Goal: Feedback & Contribution: Leave review/rating

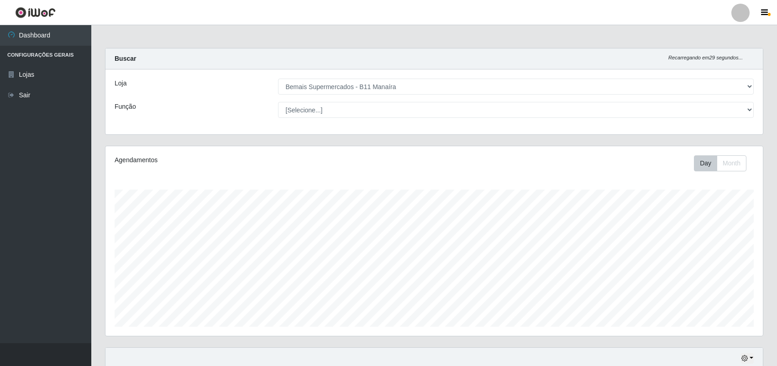
select select "409"
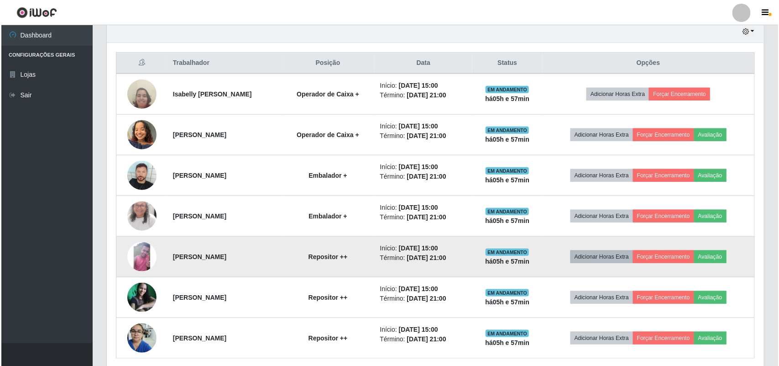
scroll to position [364, 0]
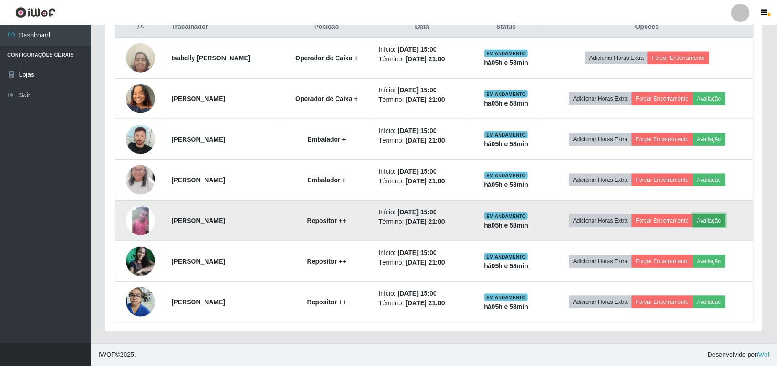
click at [715, 224] on button "Avaliação" at bounding box center [709, 220] width 32 height 13
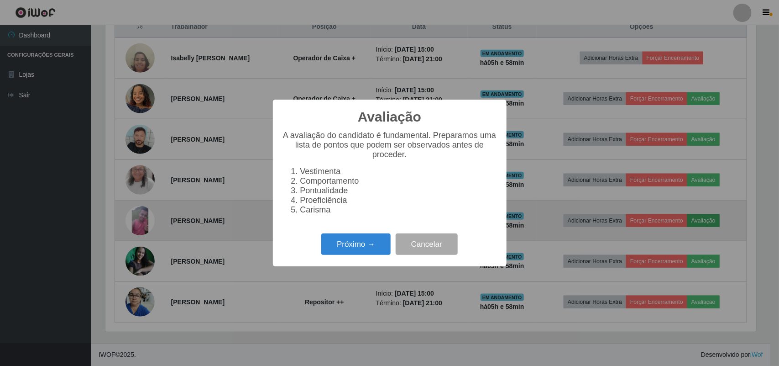
scroll to position [190, 651]
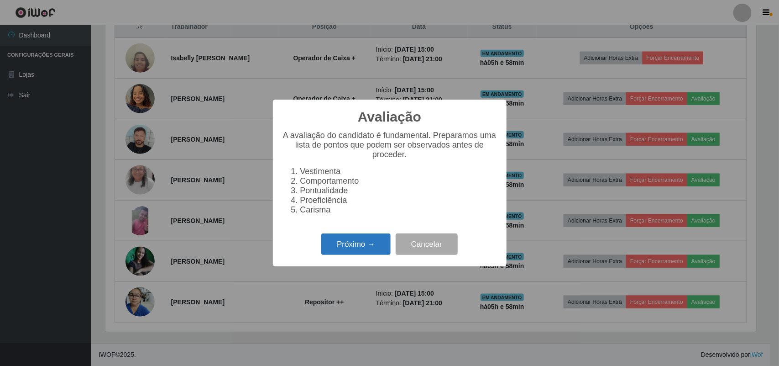
click at [338, 255] on button "Próximo →" at bounding box center [355, 243] width 69 height 21
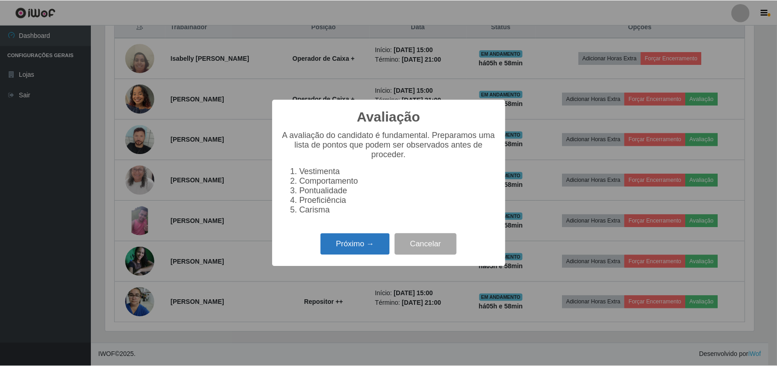
scroll to position [456421, 455958]
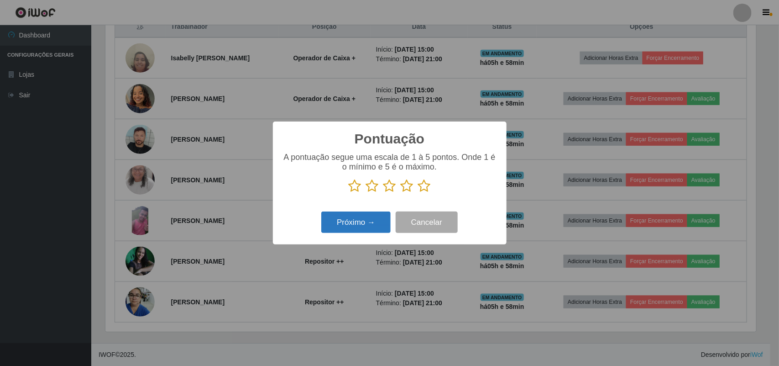
click at [370, 231] on button "Próximo →" at bounding box center [355, 221] width 69 height 21
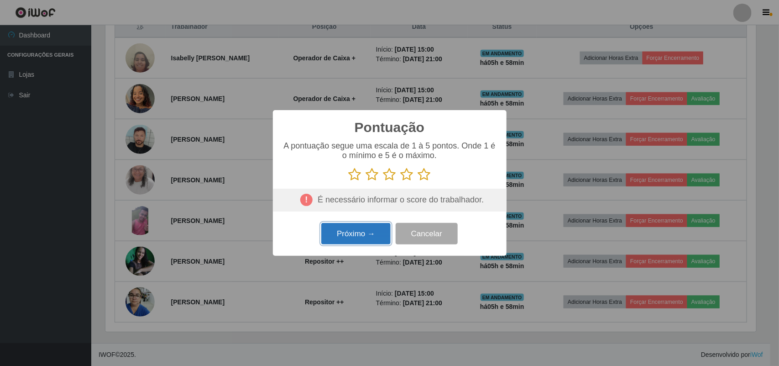
click at [370, 231] on button "Próximo →" at bounding box center [355, 233] width 69 height 21
click at [408, 237] on button "Cancelar" at bounding box center [427, 233] width 62 height 21
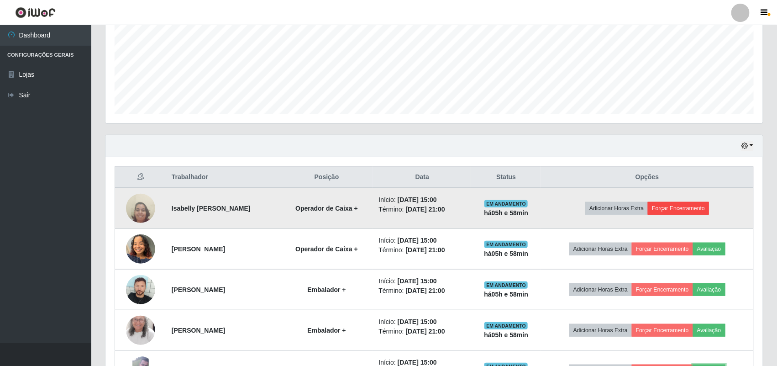
scroll to position [364, 0]
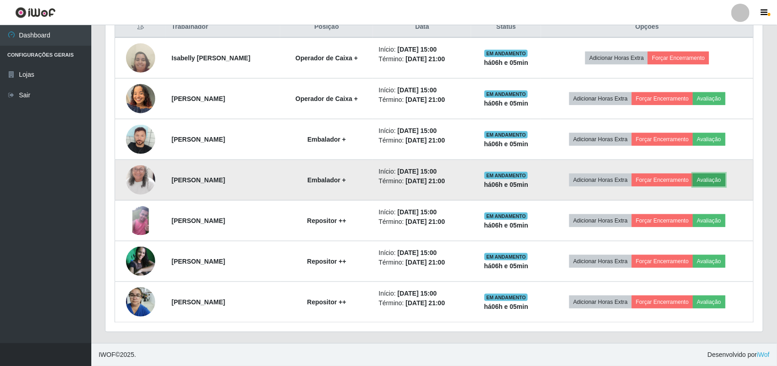
click at [717, 177] on button "Avaliação" at bounding box center [709, 180] width 32 height 13
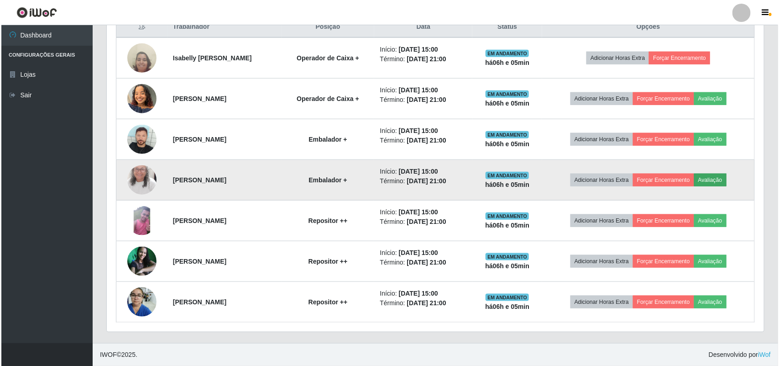
scroll to position [190, 651]
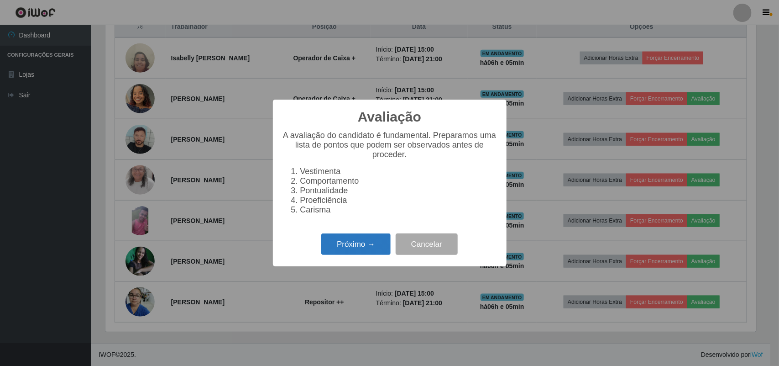
click at [344, 255] on button "Próximo →" at bounding box center [355, 243] width 69 height 21
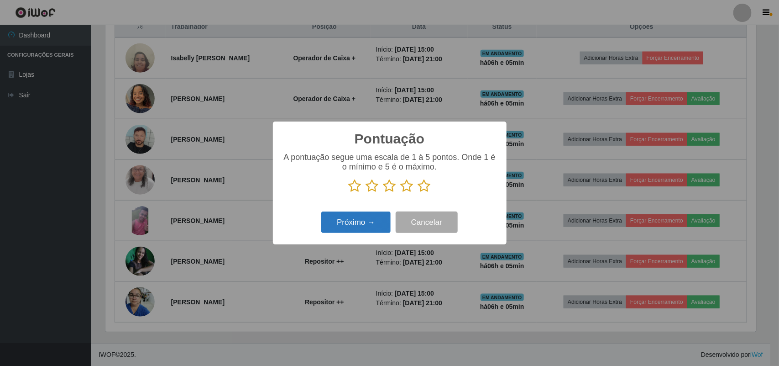
click at [346, 232] on button "Próximo →" at bounding box center [355, 221] width 69 height 21
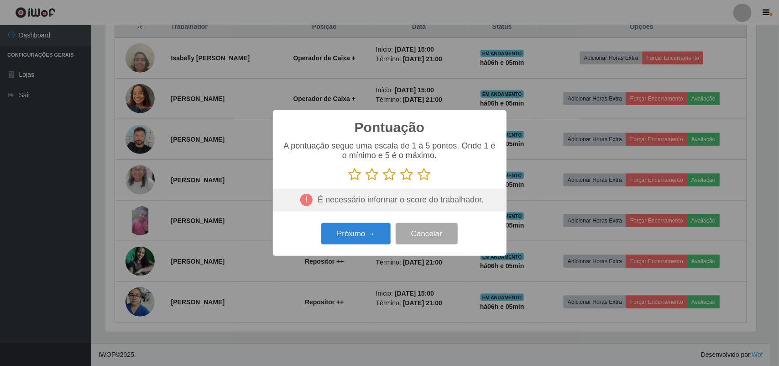
click at [359, 176] on icon at bounding box center [355, 175] width 13 height 14
click at [349, 181] on input "radio" at bounding box center [349, 181] width 0 height 0
click at [367, 176] on icon at bounding box center [372, 175] width 13 height 14
click at [366, 181] on input "radio" at bounding box center [366, 181] width 0 height 0
click at [389, 177] on icon at bounding box center [390, 175] width 13 height 14
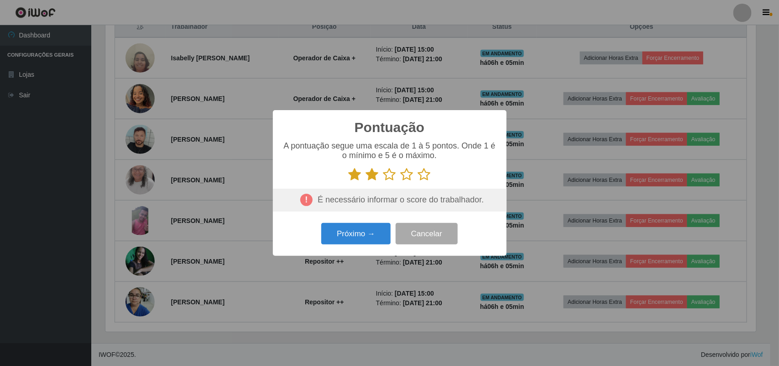
click at [384, 181] on input "radio" at bounding box center [384, 181] width 0 height 0
click at [407, 177] on icon at bounding box center [407, 175] width 13 height 14
click at [401, 181] on input "radio" at bounding box center [401, 181] width 0 height 0
click at [424, 176] on icon at bounding box center [424, 175] width 13 height 14
click at [418, 181] on input "radio" at bounding box center [418, 181] width 0 height 0
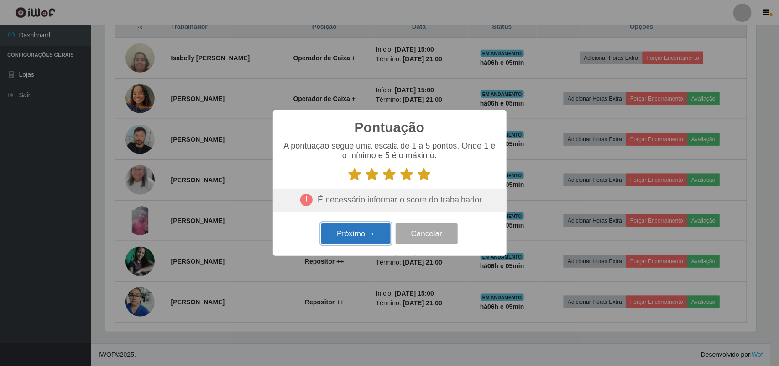
click at [353, 240] on button "Próximo →" at bounding box center [355, 233] width 69 height 21
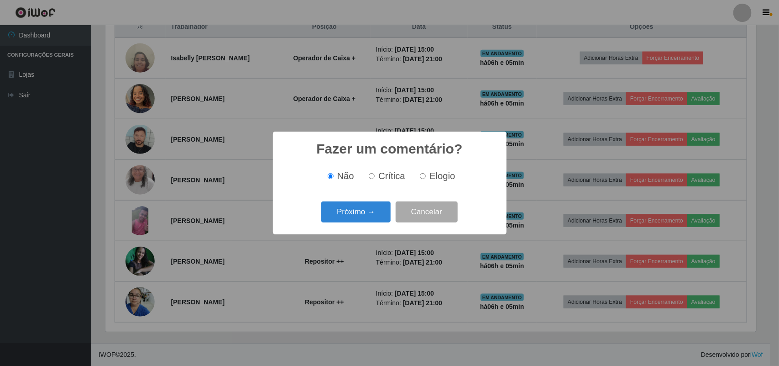
click at [423, 176] on input "Elogio" at bounding box center [423, 176] width 6 height 6
radio input "true"
click at [354, 210] on button "Próximo →" at bounding box center [355, 211] width 69 height 21
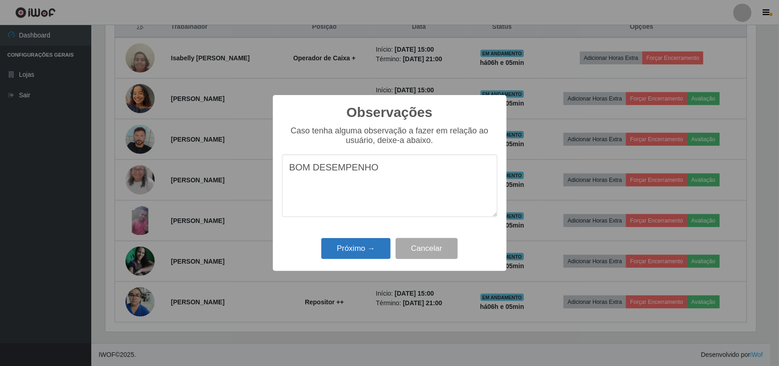
type textarea "BOM DESEMPENHO"
click at [358, 248] on button "Próximo →" at bounding box center [355, 248] width 69 height 21
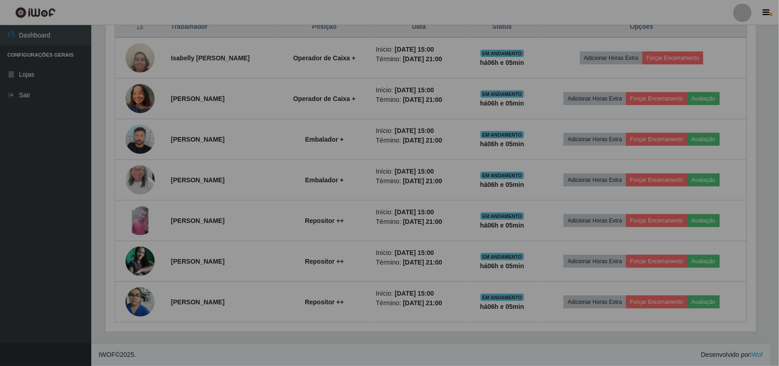
scroll to position [190, 658]
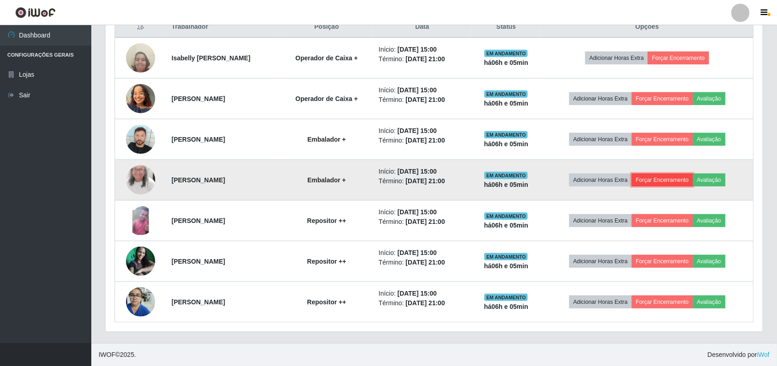
click at [679, 177] on button "Forçar Encerramento" at bounding box center [662, 180] width 61 height 13
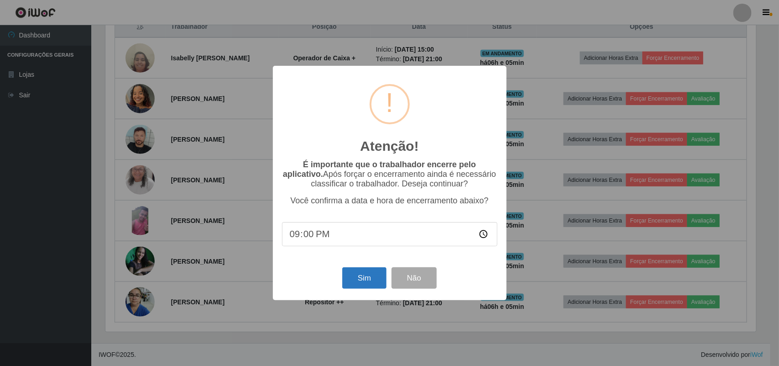
drag, startPoint x: 339, startPoint y: 277, endPoint x: 352, endPoint y: 277, distance: 12.8
click at [344, 277] on div "Sim Não" at bounding box center [390, 278] width 216 height 26
click at [354, 277] on button "Sim" at bounding box center [364, 277] width 44 height 21
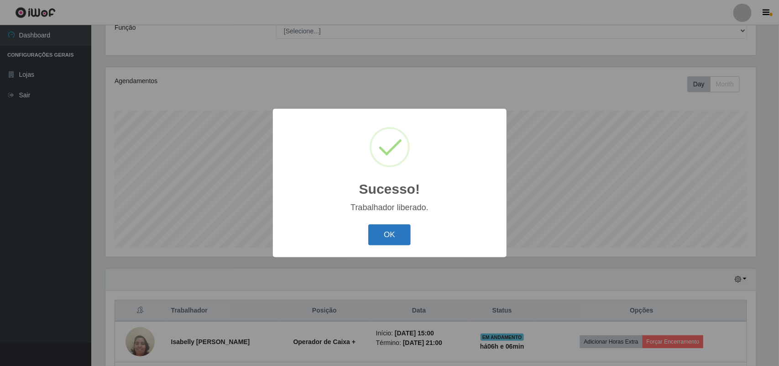
click at [402, 239] on button "OK" at bounding box center [389, 234] width 42 height 21
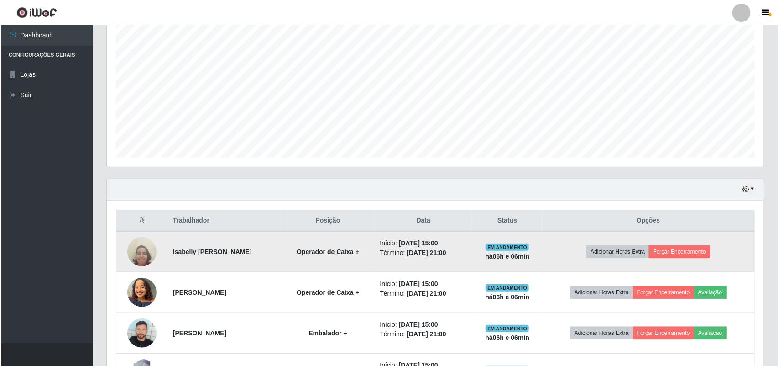
scroll to position [250, 0]
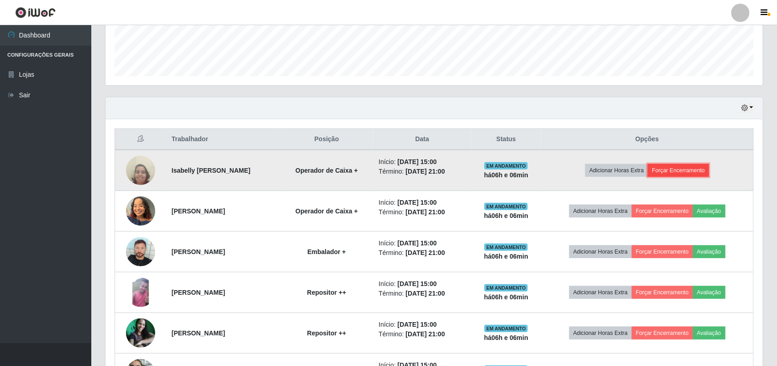
click at [704, 172] on button "Forçar Encerramento" at bounding box center [678, 170] width 61 height 13
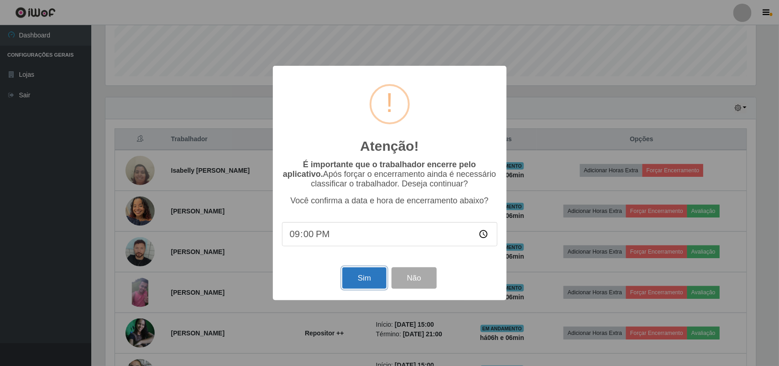
click at [366, 289] on button "Sim" at bounding box center [364, 277] width 44 height 21
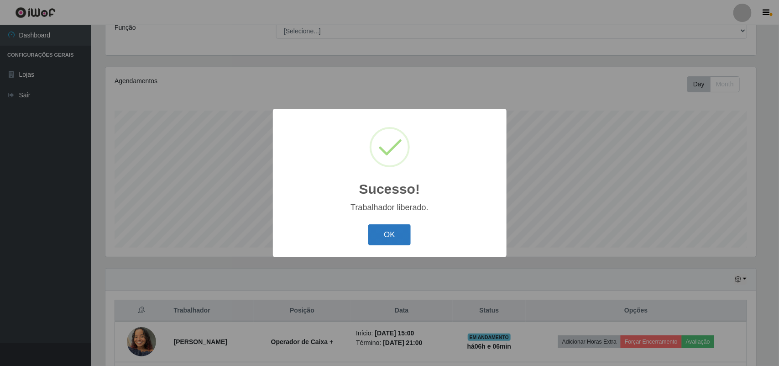
click at [402, 240] on button "OK" at bounding box center [389, 234] width 42 height 21
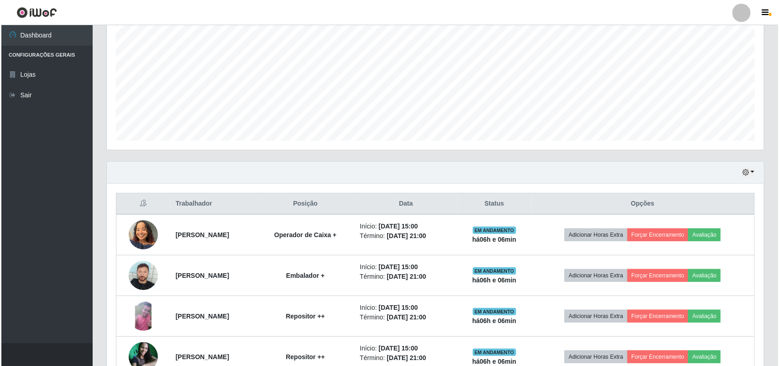
scroll to position [282, 0]
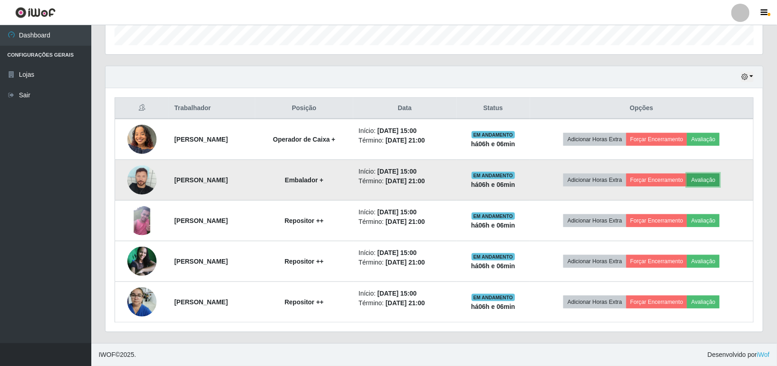
click at [716, 180] on button "Avaliação" at bounding box center [703, 180] width 32 height 13
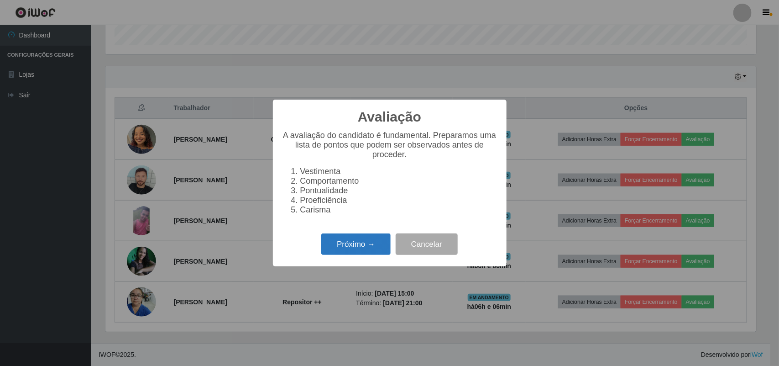
click at [355, 255] on button "Próximo →" at bounding box center [355, 243] width 69 height 21
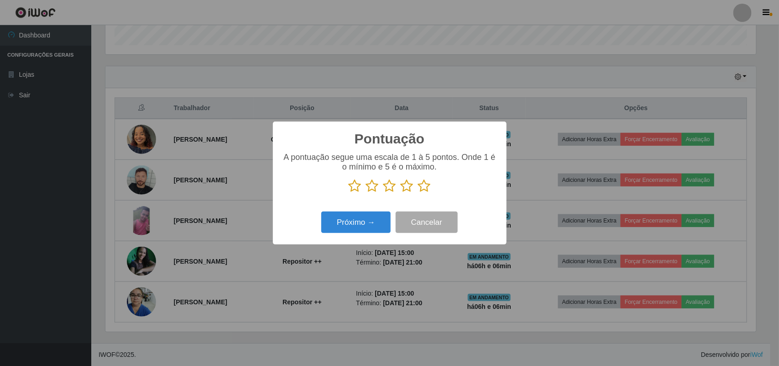
click at [360, 189] on icon at bounding box center [355, 186] width 13 height 14
click at [349, 193] on input "radio" at bounding box center [349, 193] width 0 height 0
click at [376, 188] on icon at bounding box center [372, 186] width 13 height 14
click at [366, 193] on input "radio" at bounding box center [366, 193] width 0 height 0
click at [387, 189] on icon at bounding box center [390, 186] width 13 height 14
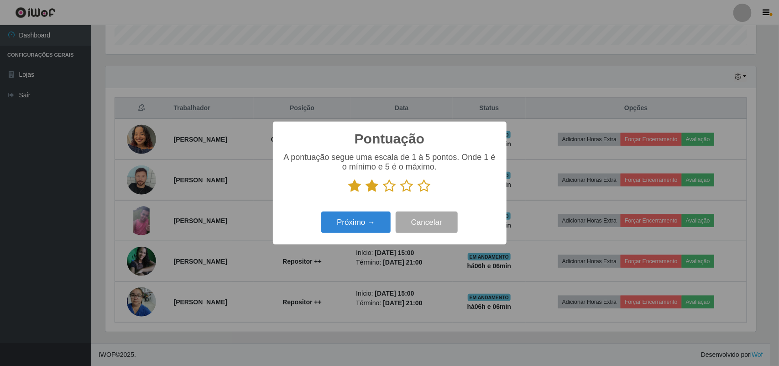
click at [384, 193] on input "radio" at bounding box center [384, 193] width 0 height 0
click at [412, 189] on icon at bounding box center [407, 186] width 13 height 14
click at [401, 193] on input "radio" at bounding box center [401, 193] width 0 height 0
click at [420, 188] on icon at bounding box center [424, 186] width 13 height 14
click at [418, 193] on input "radio" at bounding box center [418, 193] width 0 height 0
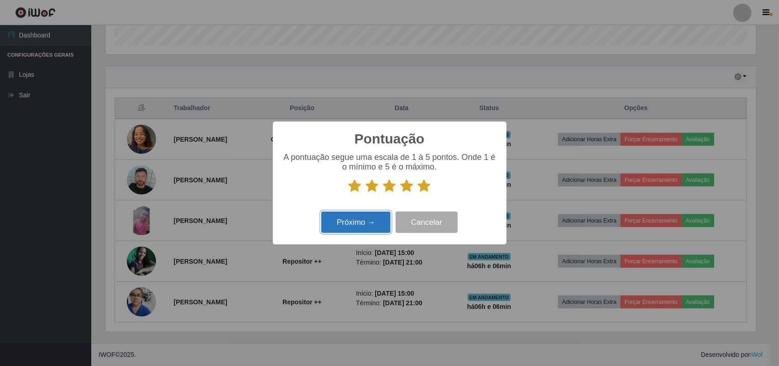
click at [370, 219] on button "Próximo →" at bounding box center [355, 221] width 69 height 21
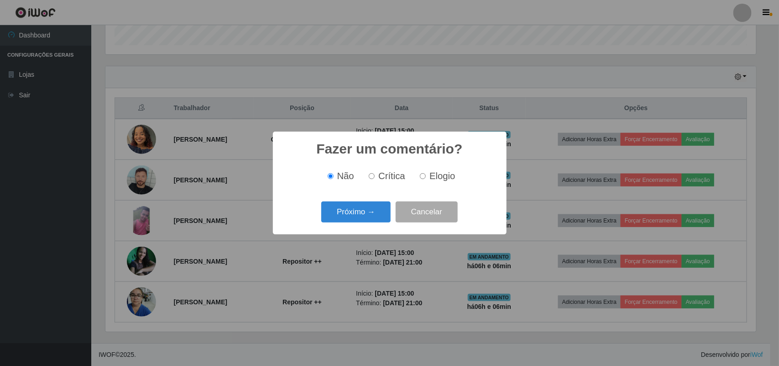
click at [423, 176] on input "Elogio" at bounding box center [423, 176] width 6 height 6
radio input "true"
click at [373, 206] on button "Próximo →" at bounding box center [355, 211] width 69 height 21
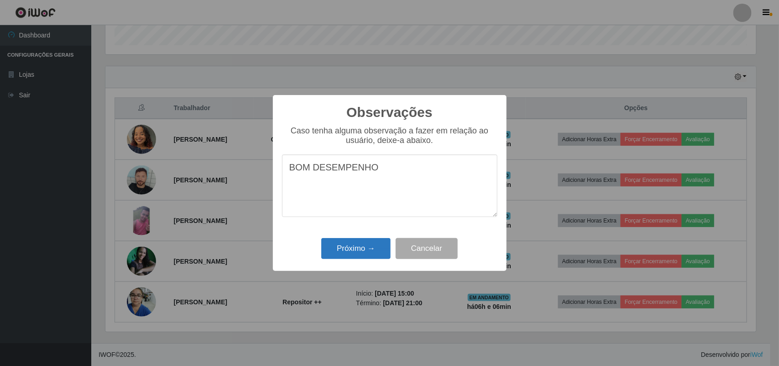
type textarea "BOM DESEMPENHO"
click at [350, 252] on button "Próximo →" at bounding box center [355, 248] width 69 height 21
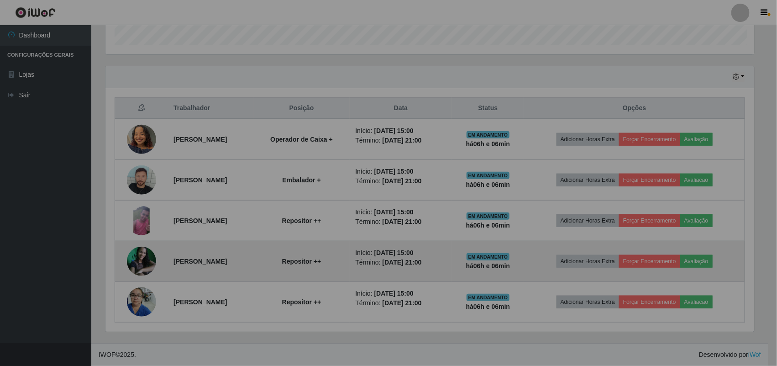
scroll to position [456421, 455952]
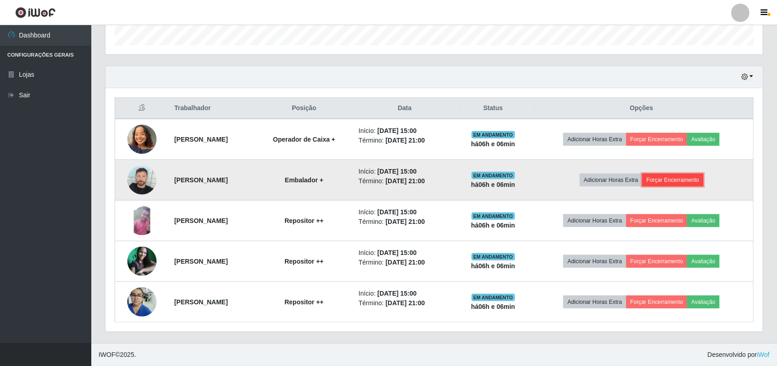
click at [677, 178] on button "Forçar Encerramento" at bounding box center [672, 180] width 61 height 13
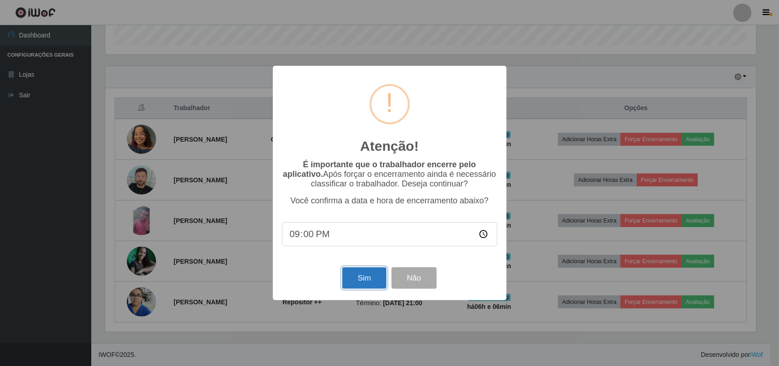
click at [370, 272] on button "Sim" at bounding box center [364, 277] width 44 height 21
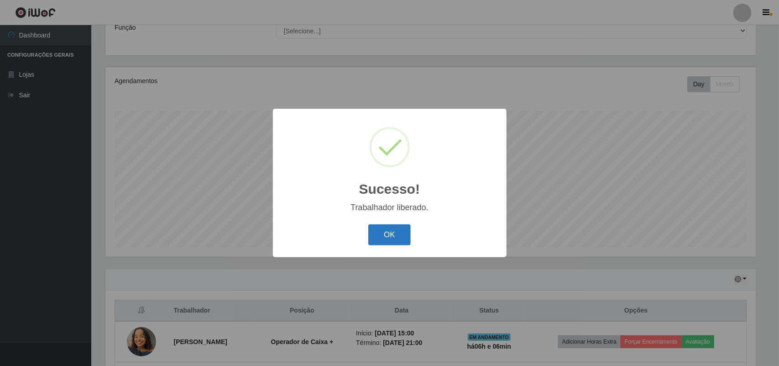
click at [386, 241] on button "OK" at bounding box center [389, 234] width 42 height 21
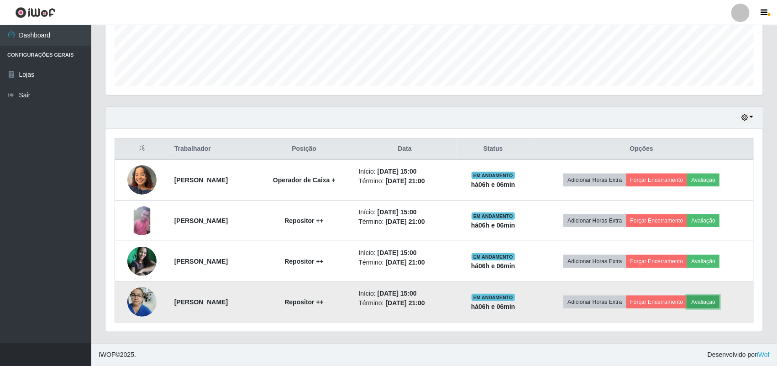
click at [713, 302] on button "Avaliação" at bounding box center [703, 301] width 32 height 13
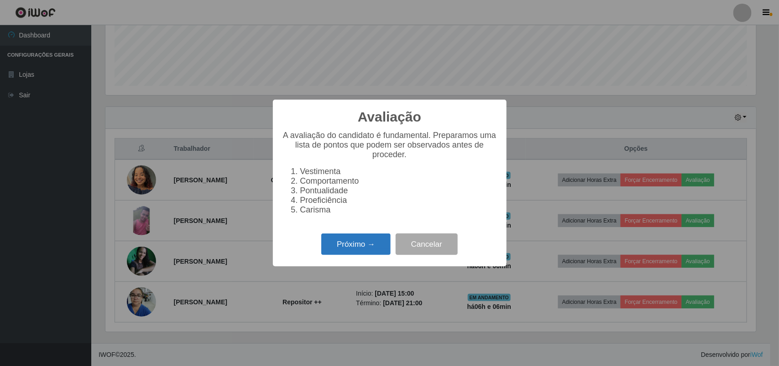
click at [327, 249] on button "Próximo →" at bounding box center [355, 243] width 69 height 21
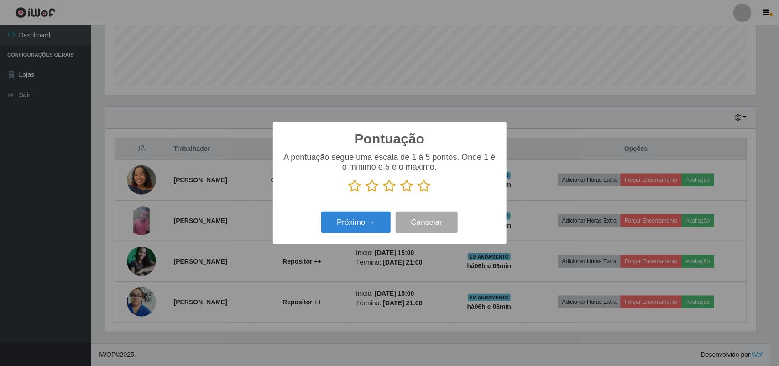
click at [355, 186] on icon at bounding box center [355, 186] width 13 height 14
click at [349, 193] on input "radio" at bounding box center [349, 193] width 0 height 0
click at [371, 187] on icon at bounding box center [372, 186] width 13 height 14
click at [366, 193] on input "radio" at bounding box center [366, 193] width 0 height 0
click at [389, 189] on icon at bounding box center [390, 186] width 13 height 14
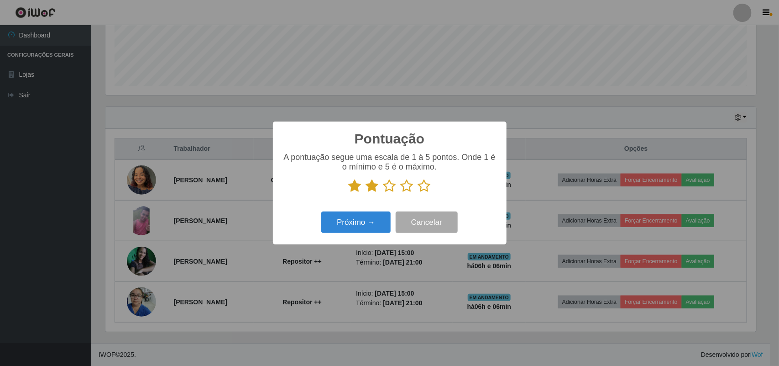
click at [384, 193] on input "radio" at bounding box center [384, 193] width 0 height 0
click at [404, 183] on icon at bounding box center [407, 186] width 13 height 14
click at [401, 193] on input "radio" at bounding box center [401, 193] width 0 height 0
drag, startPoint x: 423, startPoint y: 187, endPoint x: 391, endPoint y: 208, distance: 38.0
click at [422, 187] on icon at bounding box center [424, 186] width 13 height 14
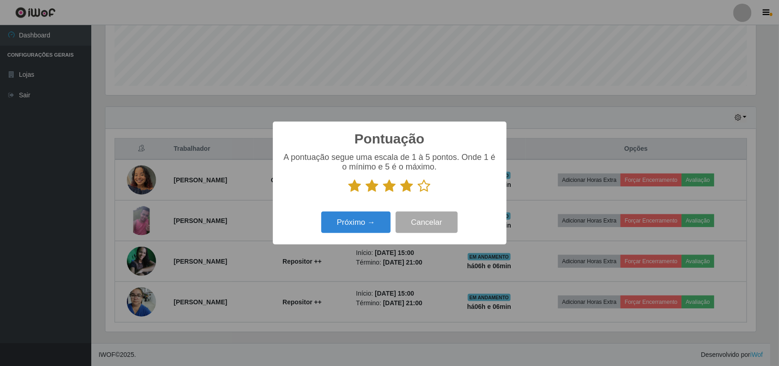
click at [418, 193] on input "radio" at bounding box center [418, 193] width 0 height 0
click at [368, 228] on button "Próximo →" at bounding box center [355, 221] width 69 height 21
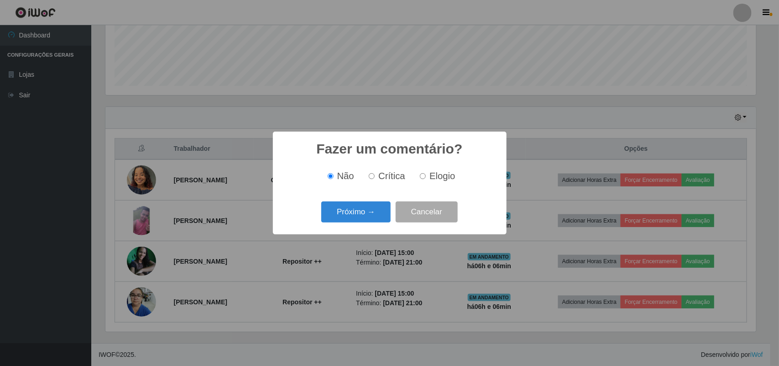
drag, startPoint x: 423, startPoint y: 178, endPoint x: 375, endPoint y: 218, distance: 62.6
click at [424, 178] on input "Elogio" at bounding box center [423, 176] width 6 height 6
radio input "true"
click at [359, 213] on button "Próximo →" at bounding box center [355, 211] width 69 height 21
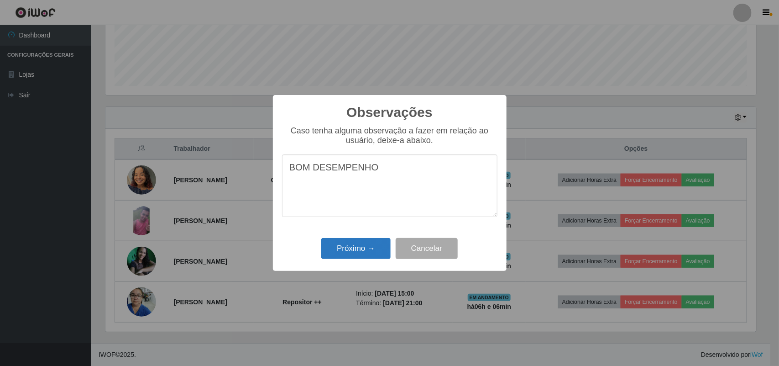
type textarea "BOM DESEMPENHO"
click at [354, 251] on button "Próximo →" at bounding box center [355, 248] width 69 height 21
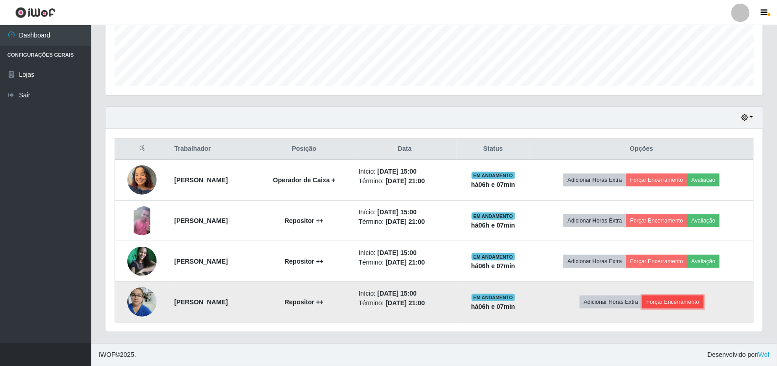
click at [672, 301] on button "Forçar Encerramento" at bounding box center [672, 301] width 61 height 13
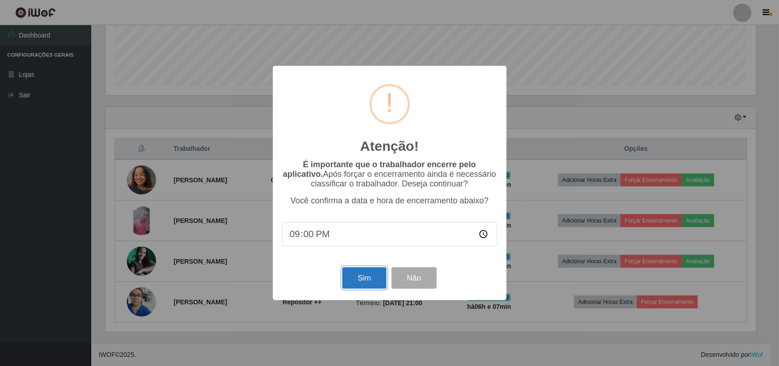
click at [354, 278] on button "Sim" at bounding box center [364, 277] width 44 height 21
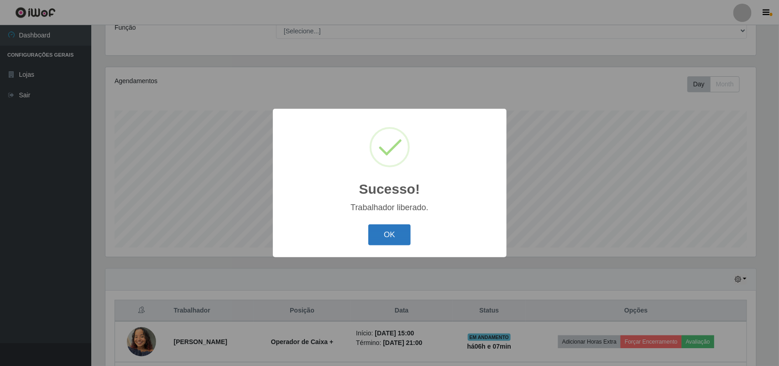
click at [390, 231] on button "OK" at bounding box center [389, 234] width 42 height 21
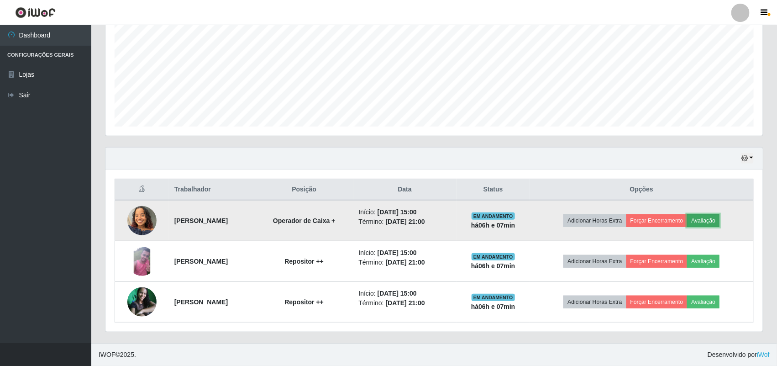
click at [720, 220] on button "Avaliação" at bounding box center [703, 220] width 32 height 13
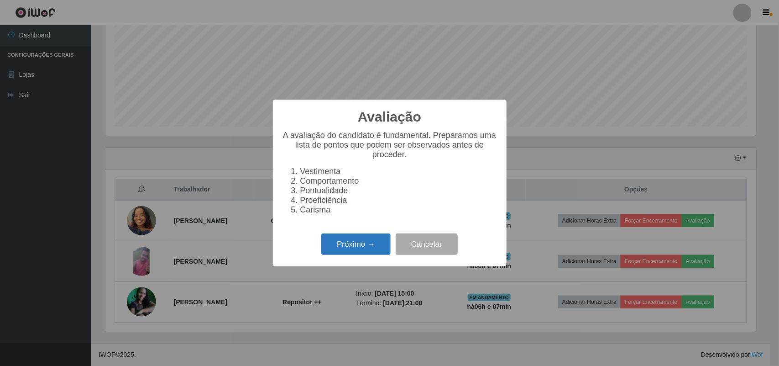
click at [358, 247] on button "Próximo →" at bounding box center [355, 243] width 69 height 21
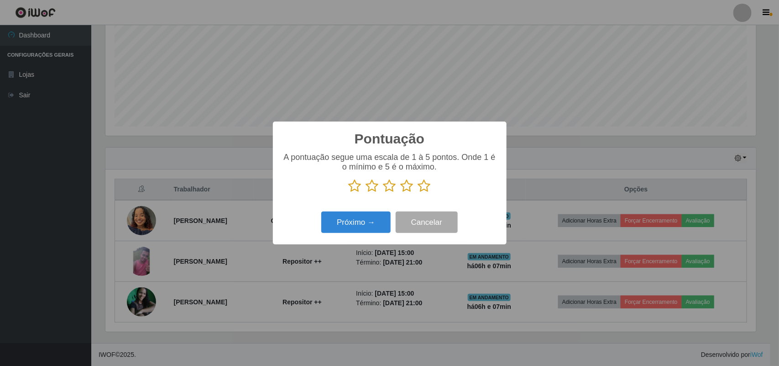
click at [354, 188] on icon at bounding box center [355, 186] width 13 height 14
click at [349, 193] on input "radio" at bounding box center [349, 193] width 0 height 0
click at [368, 184] on icon at bounding box center [372, 186] width 13 height 14
click at [366, 193] on input "radio" at bounding box center [366, 193] width 0 height 0
click at [389, 186] on icon at bounding box center [390, 186] width 13 height 14
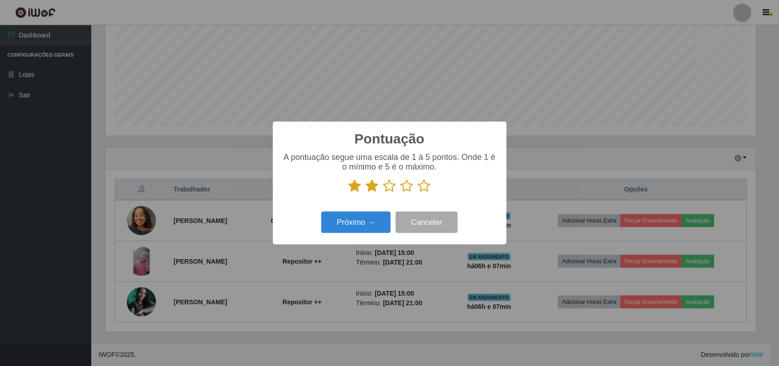
click at [384, 193] on input "radio" at bounding box center [384, 193] width 0 height 0
click at [409, 185] on icon at bounding box center [407, 186] width 13 height 14
click at [401, 193] on input "radio" at bounding box center [401, 193] width 0 height 0
click at [425, 185] on icon at bounding box center [424, 186] width 13 height 14
click at [418, 193] on input "radio" at bounding box center [418, 193] width 0 height 0
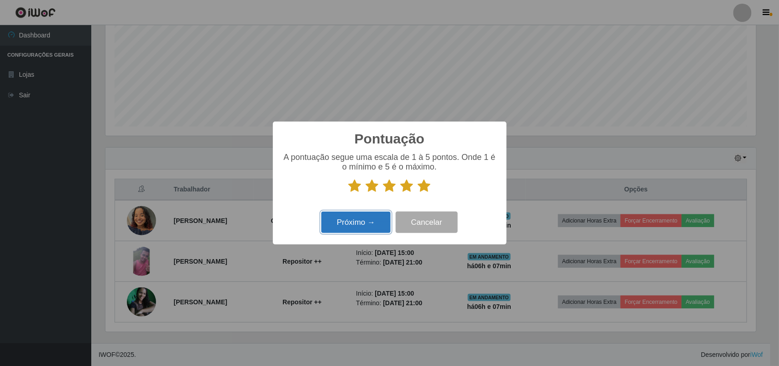
click at [353, 226] on button "Próximo →" at bounding box center [355, 221] width 69 height 21
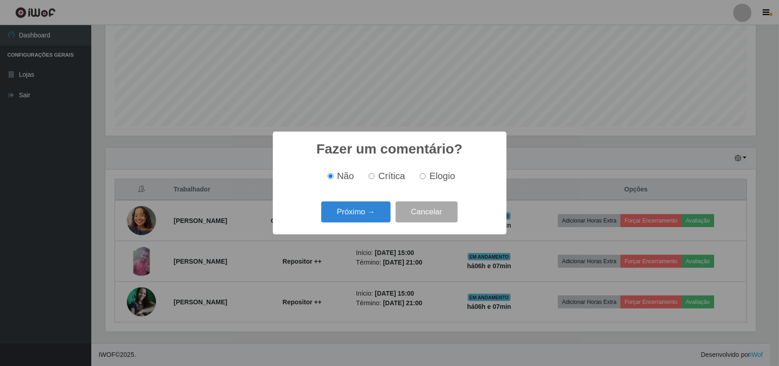
drag, startPoint x: 423, startPoint y: 174, endPoint x: 413, endPoint y: 186, distance: 15.3
click at [423, 174] on input "Elogio" at bounding box center [423, 176] width 6 height 6
radio input "true"
click at [361, 211] on button "Próximo →" at bounding box center [355, 211] width 69 height 21
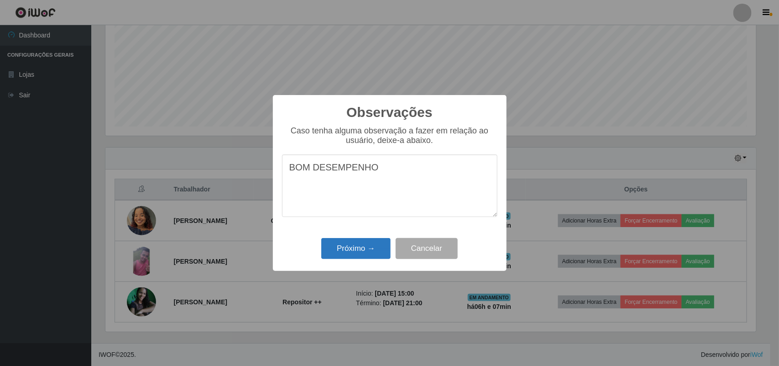
type textarea "BOM DESEMPENHO"
click at [357, 247] on button "Próximo →" at bounding box center [355, 248] width 69 height 21
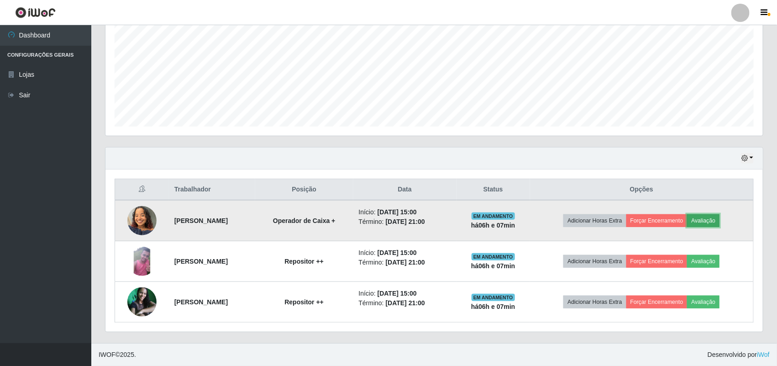
click at [715, 217] on button "Avaliação" at bounding box center [703, 220] width 32 height 13
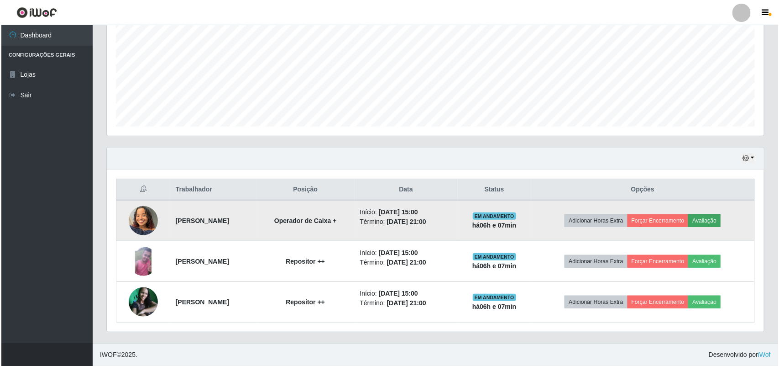
scroll to position [190, 651]
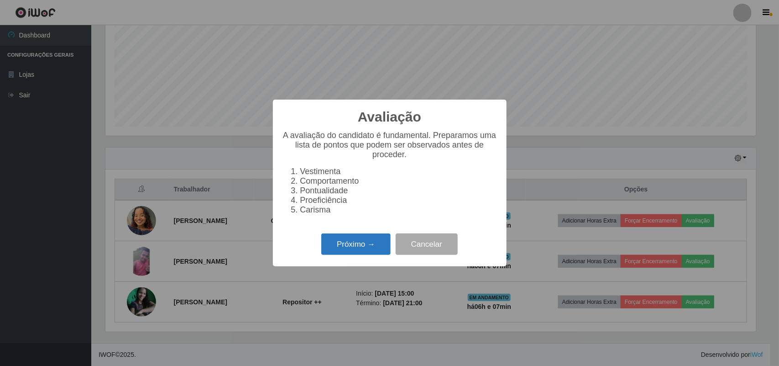
click at [364, 252] on button "Próximo →" at bounding box center [355, 243] width 69 height 21
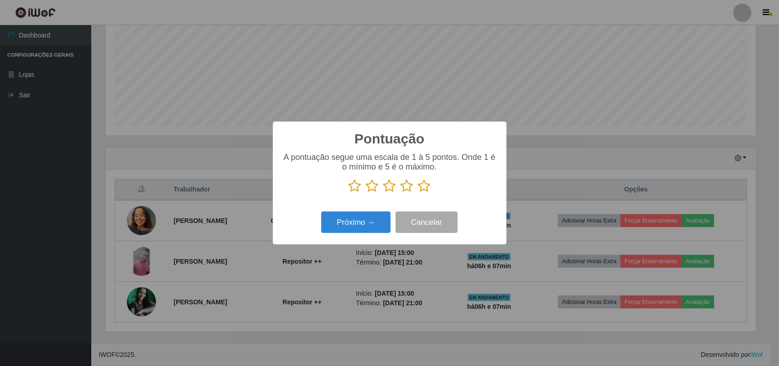
click at [355, 190] on icon at bounding box center [355, 186] width 13 height 14
click at [349, 193] on input "radio" at bounding box center [349, 193] width 0 height 0
click at [368, 184] on icon at bounding box center [372, 186] width 13 height 14
click at [366, 193] on input "radio" at bounding box center [366, 193] width 0 height 0
click at [386, 191] on icon at bounding box center [390, 186] width 13 height 14
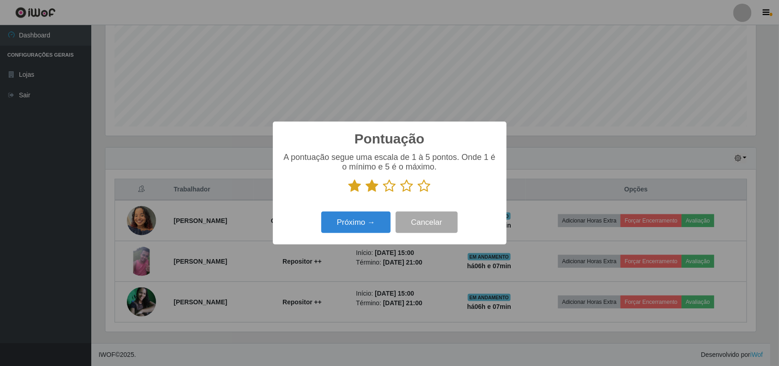
click at [384, 193] on input "radio" at bounding box center [384, 193] width 0 height 0
click at [405, 187] on icon at bounding box center [407, 186] width 13 height 14
click at [401, 193] on input "radio" at bounding box center [401, 193] width 0 height 0
drag, startPoint x: 424, startPoint y: 189, endPoint x: 389, endPoint y: 209, distance: 40.3
click at [423, 189] on icon at bounding box center [424, 186] width 13 height 14
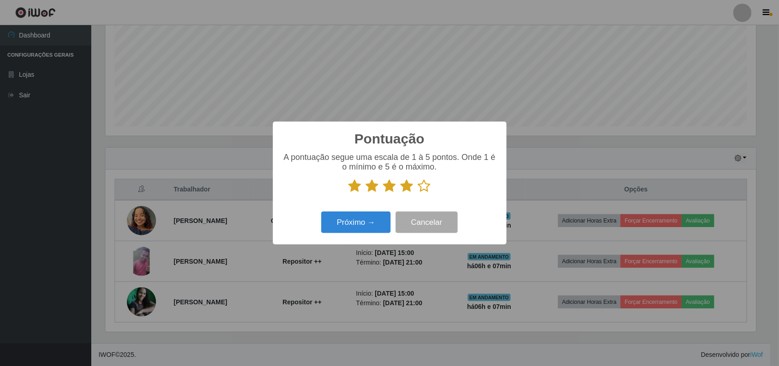
click at [418, 193] on input "radio" at bounding box center [418, 193] width 0 height 0
click at [380, 220] on button "Próximo →" at bounding box center [355, 221] width 69 height 21
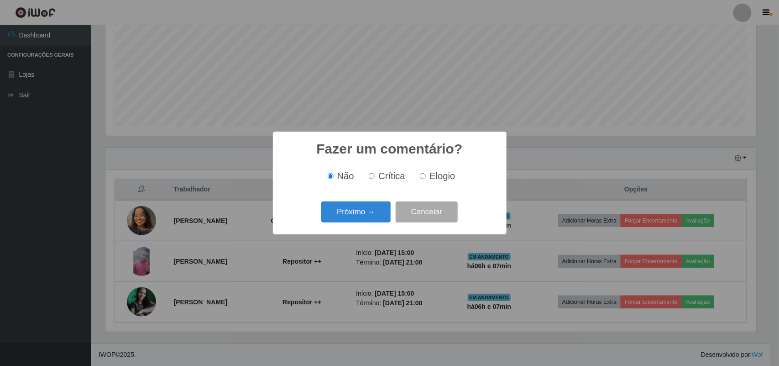
click at [425, 176] on input "Elogio" at bounding box center [423, 176] width 6 height 6
radio input "true"
click at [373, 214] on button "Próximo →" at bounding box center [355, 211] width 69 height 21
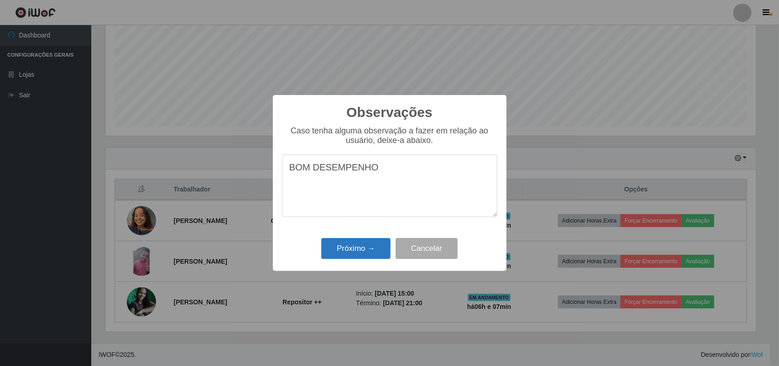
type textarea "BOM DESEMPENHO"
click at [339, 253] on button "Próximo →" at bounding box center [355, 248] width 69 height 21
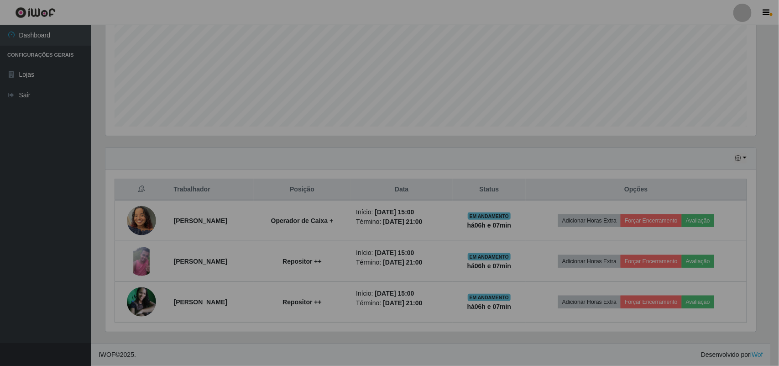
scroll to position [190, 658]
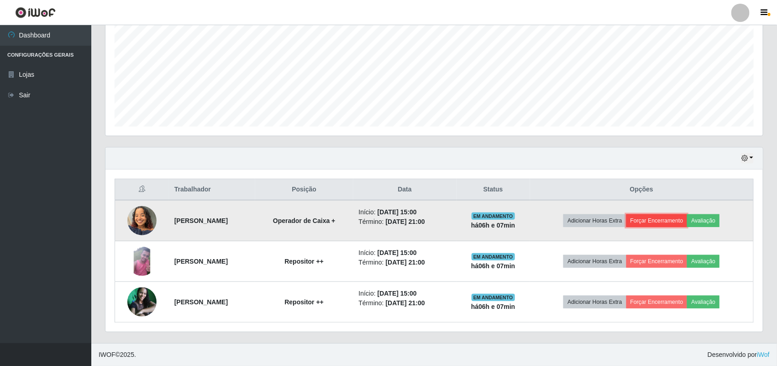
click at [675, 218] on button "Forçar Encerramento" at bounding box center [656, 220] width 61 height 13
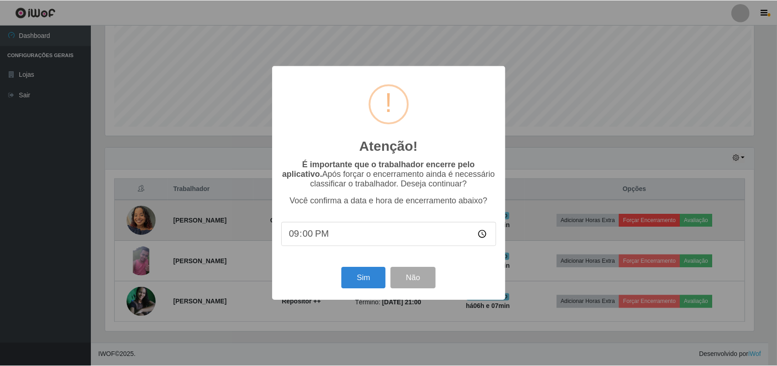
scroll to position [190, 651]
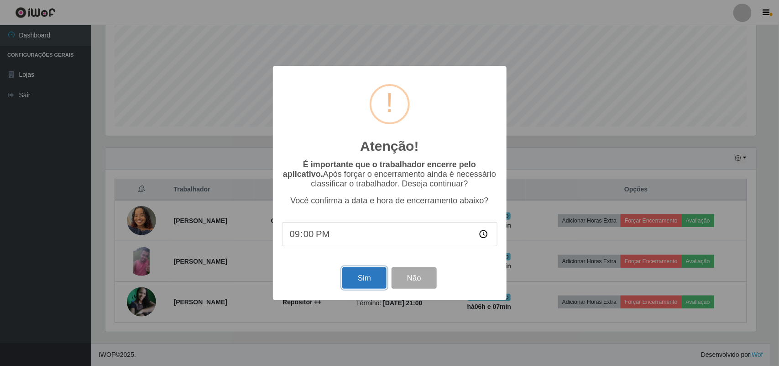
click at [350, 282] on button "Sim" at bounding box center [364, 277] width 44 height 21
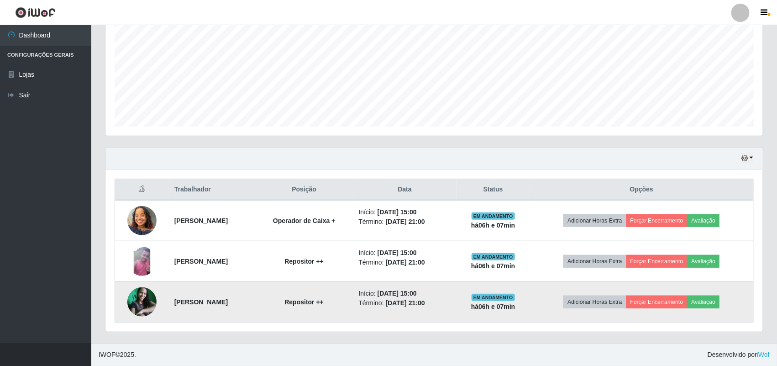
scroll to position [456421, 455958]
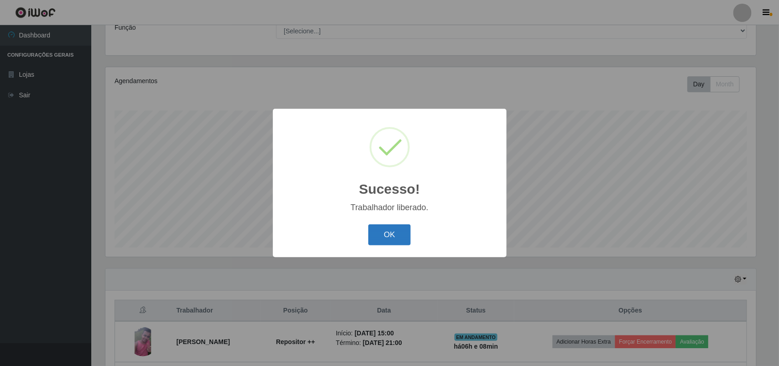
click at [393, 232] on button "OK" at bounding box center [389, 234] width 42 height 21
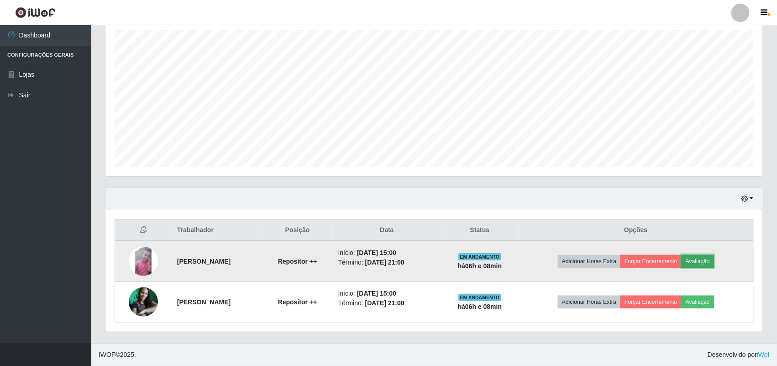
click at [698, 258] on button "Avaliação" at bounding box center [698, 261] width 32 height 13
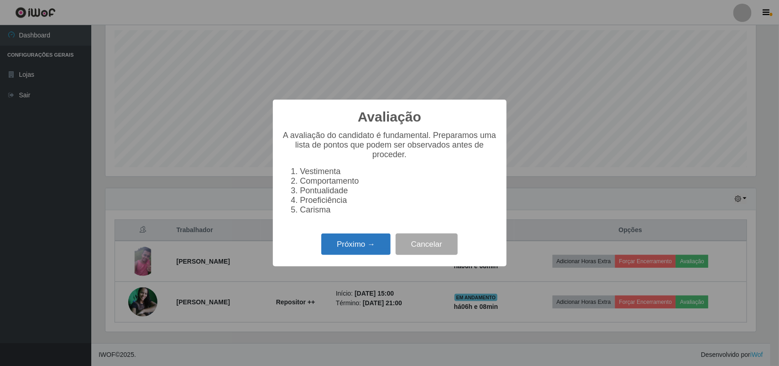
click at [366, 245] on button "Próximo →" at bounding box center [355, 243] width 69 height 21
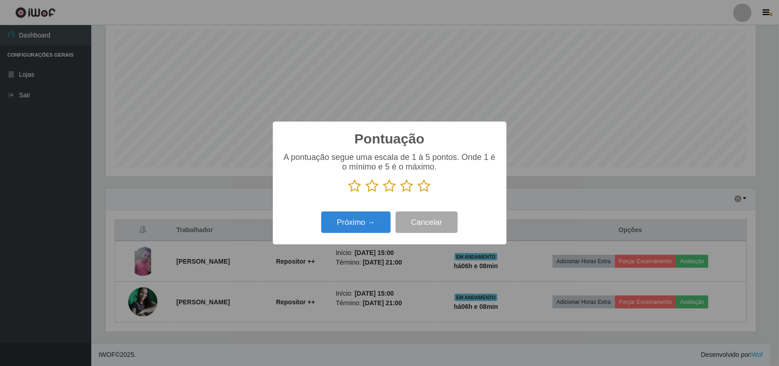
click at [357, 188] on icon at bounding box center [355, 186] width 13 height 14
click at [349, 193] on input "radio" at bounding box center [349, 193] width 0 height 0
click at [371, 191] on icon at bounding box center [372, 186] width 13 height 14
click at [366, 193] on input "radio" at bounding box center [366, 193] width 0 height 0
click at [387, 187] on icon at bounding box center [390, 186] width 13 height 14
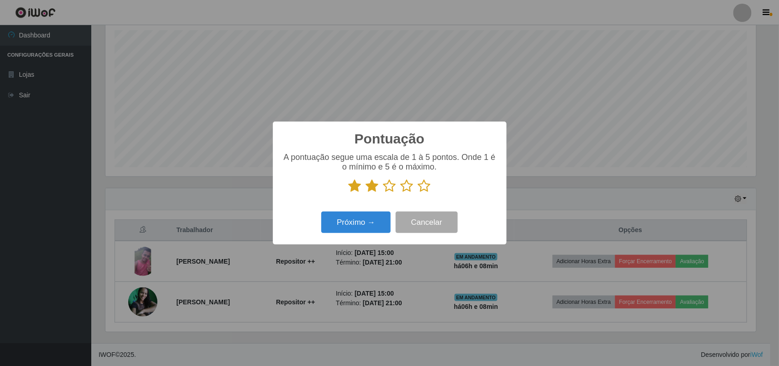
click at [384, 193] on input "radio" at bounding box center [384, 193] width 0 height 0
click at [409, 187] on icon at bounding box center [407, 186] width 13 height 14
click at [401, 193] on input "radio" at bounding box center [401, 193] width 0 height 0
click at [419, 188] on icon at bounding box center [424, 186] width 13 height 14
click at [418, 193] on input "radio" at bounding box center [418, 193] width 0 height 0
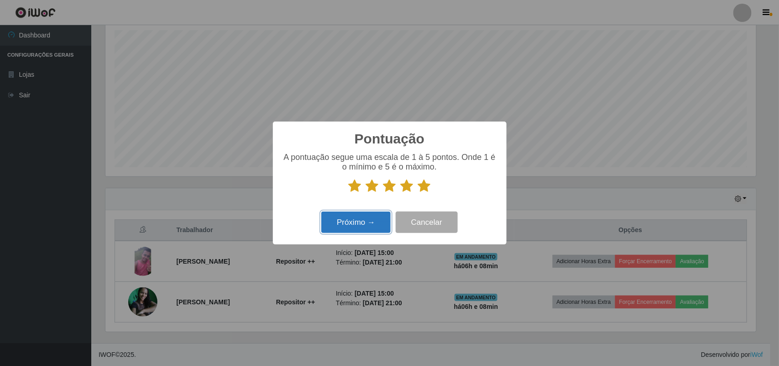
click at [375, 233] on button "Próximo →" at bounding box center [355, 221] width 69 height 21
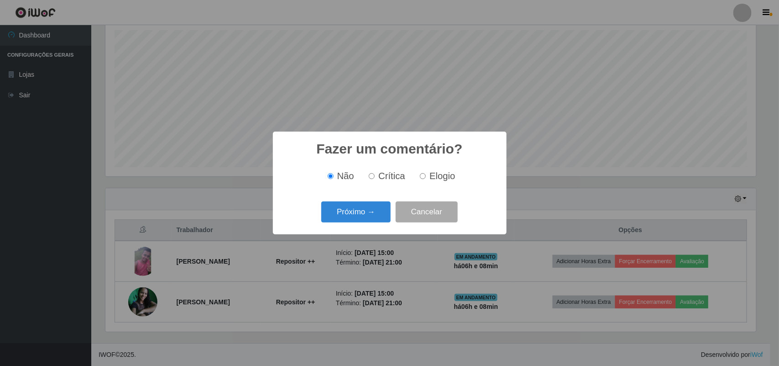
click at [419, 177] on label "Elogio" at bounding box center [435, 176] width 39 height 11
click at [420, 177] on input "Elogio" at bounding box center [423, 176] width 6 height 6
radio input "true"
click at [368, 215] on button "Próximo →" at bounding box center [355, 211] width 69 height 21
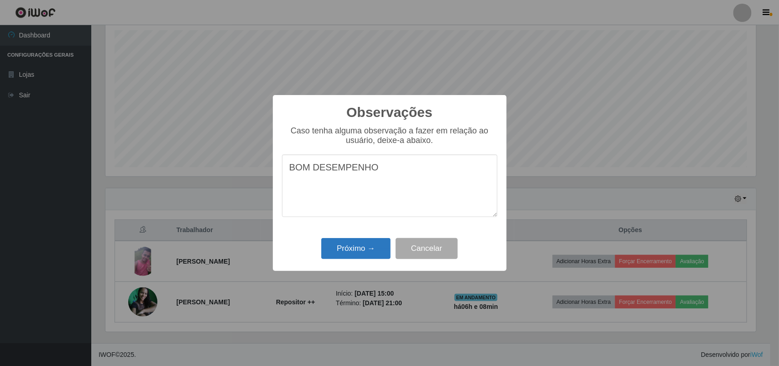
type textarea "BOM DESEMPENHO"
click at [362, 245] on button "Próximo →" at bounding box center [355, 248] width 69 height 21
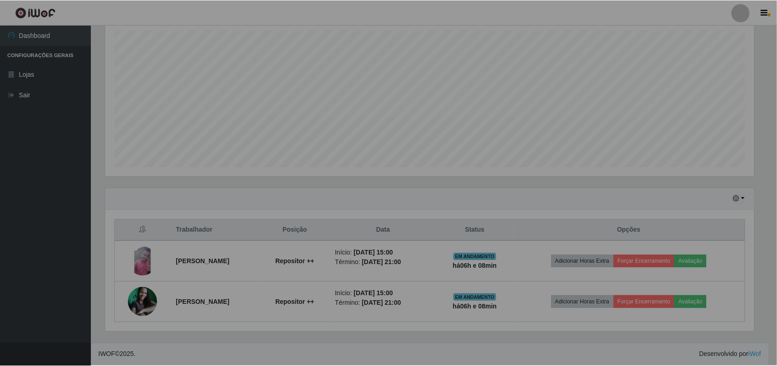
scroll to position [456421, 455952]
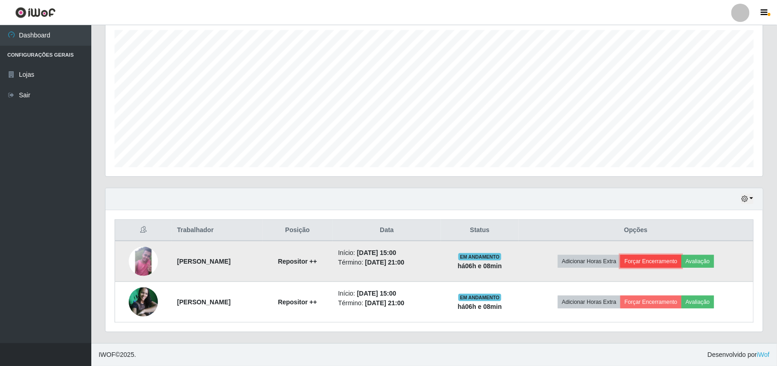
click at [656, 258] on button "Forçar Encerramento" at bounding box center [651, 261] width 61 height 13
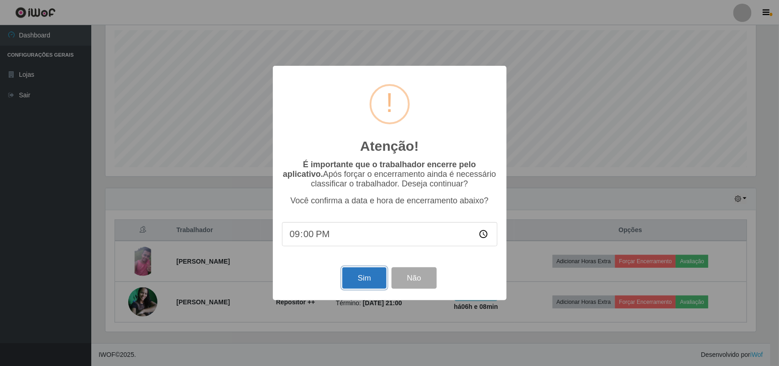
click at [352, 288] on button "Sim" at bounding box center [364, 277] width 44 height 21
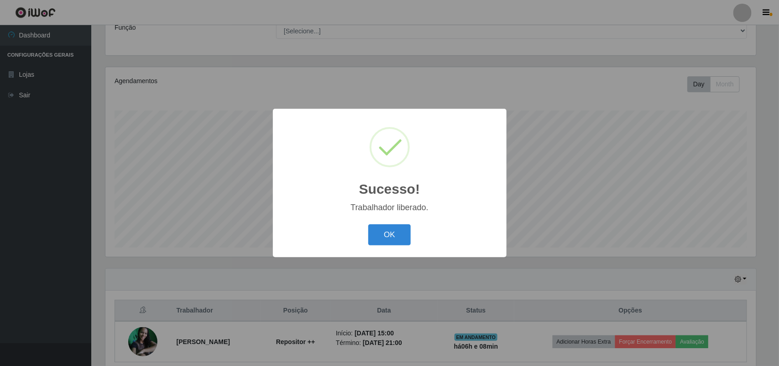
click at [378, 223] on div "OK Cancel" at bounding box center [390, 234] width 216 height 26
click at [394, 231] on button "OK" at bounding box center [389, 234] width 42 height 21
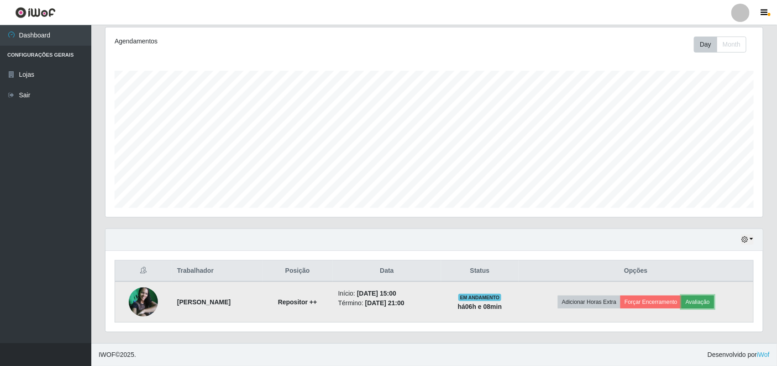
click at [695, 303] on button "Avaliação" at bounding box center [698, 301] width 32 height 13
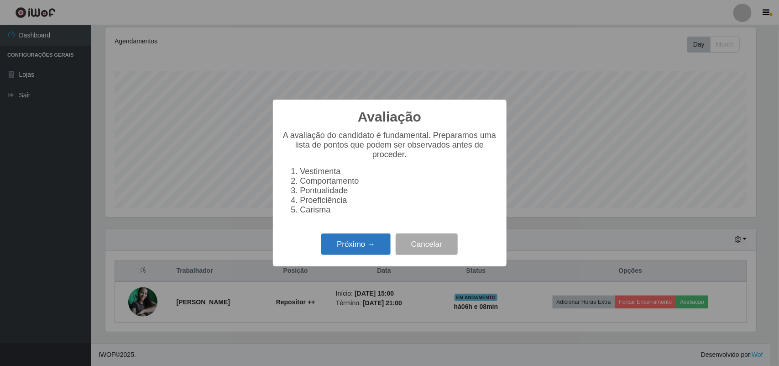
click at [379, 254] on button "Próximo →" at bounding box center [355, 243] width 69 height 21
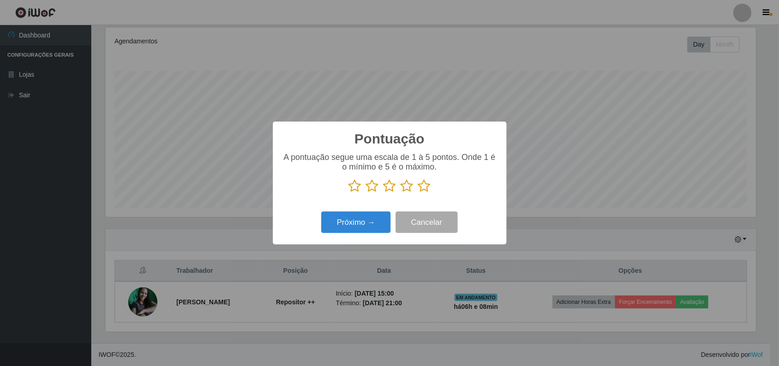
click at [356, 185] on icon at bounding box center [355, 186] width 13 height 14
click at [349, 193] on input "radio" at bounding box center [349, 193] width 0 height 0
click at [374, 189] on icon at bounding box center [372, 186] width 13 height 14
click at [366, 193] on input "radio" at bounding box center [366, 193] width 0 height 0
click at [380, 187] on p at bounding box center [390, 186] width 216 height 14
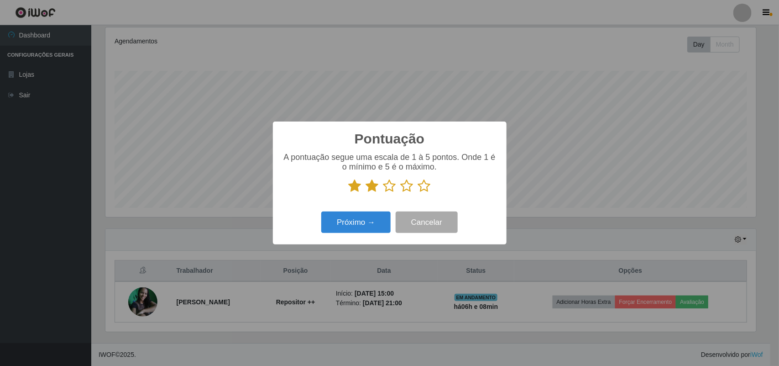
click at [395, 185] on icon at bounding box center [390, 186] width 13 height 14
click at [384, 193] on input "radio" at bounding box center [384, 193] width 0 height 0
click at [405, 186] on icon at bounding box center [407, 186] width 13 height 14
click at [401, 193] on input "radio" at bounding box center [401, 193] width 0 height 0
drag, startPoint x: 427, startPoint y: 186, endPoint x: 413, endPoint y: 189, distance: 14.3
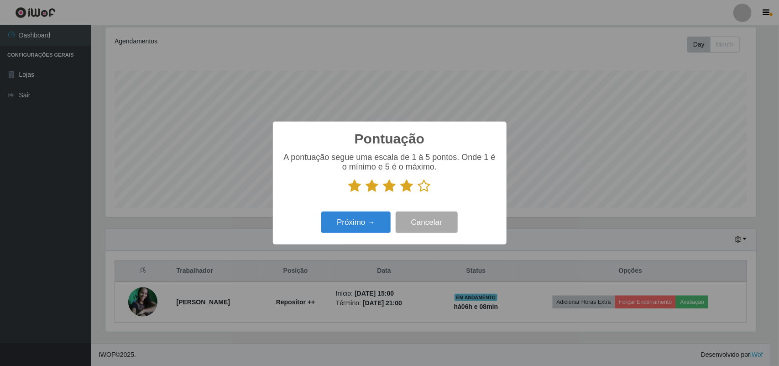
click at [425, 186] on icon at bounding box center [424, 186] width 13 height 14
click at [418, 193] on input "radio" at bounding box center [418, 193] width 0 height 0
click at [368, 219] on button "Próximo →" at bounding box center [355, 221] width 69 height 21
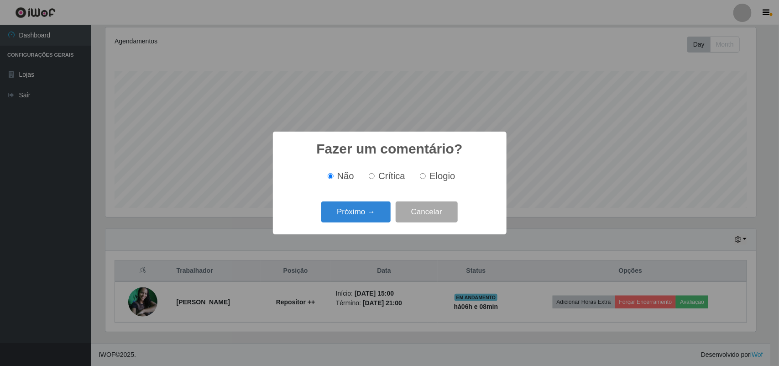
drag, startPoint x: 426, startPoint y: 176, endPoint x: 410, endPoint y: 181, distance: 17.3
click at [426, 176] on label "Elogio" at bounding box center [435, 176] width 39 height 11
click at [426, 176] on input "Elogio" at bounding box center [423, 176] width 6 height 6
radio input "true"
click at [370, 208] on button "Próximo →" at bounding box center [355, 211] width 69 height 21
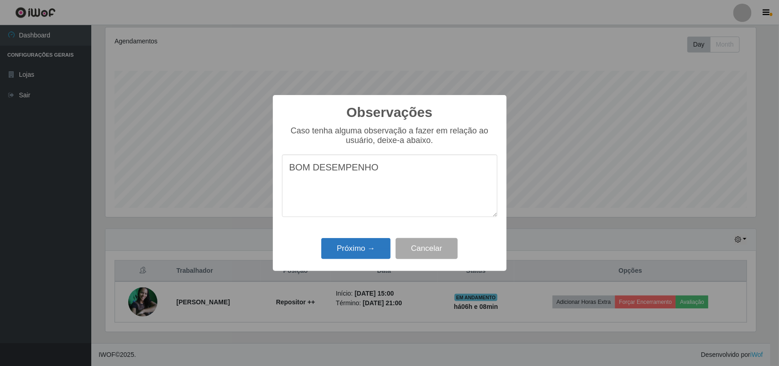
type textarea "BOM DESEMPENHO"
click at [329, 247] on button "Próximo →" at bounding box center [355, 248] width 69 height 21
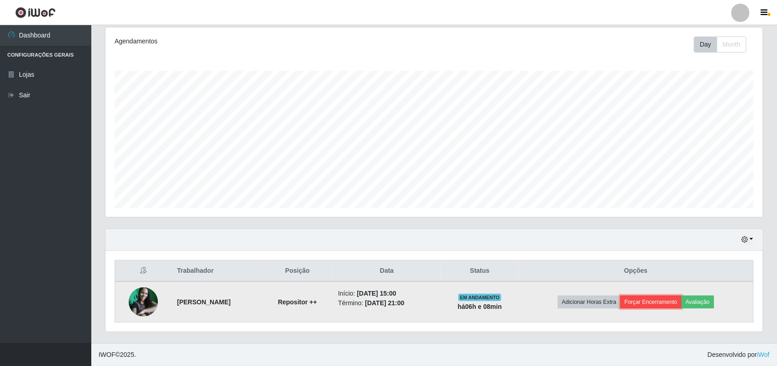
click at [657, 304] on button "Forçar Encerramento" at bounding box center [651, 301] width 61 height 13
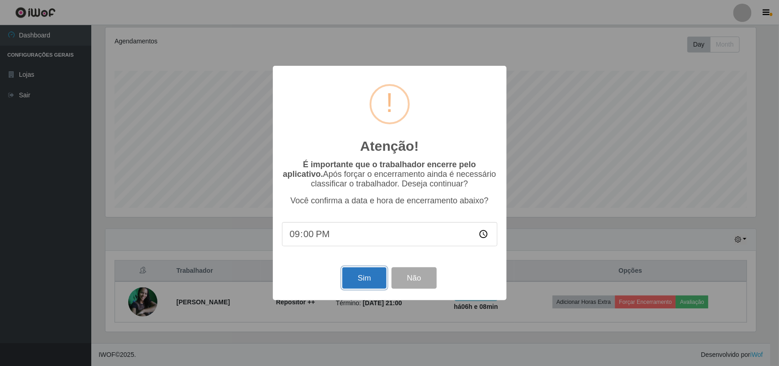
click at [365, 282] on button "Sim" at bounding box center [364, 277] width 44 height 21
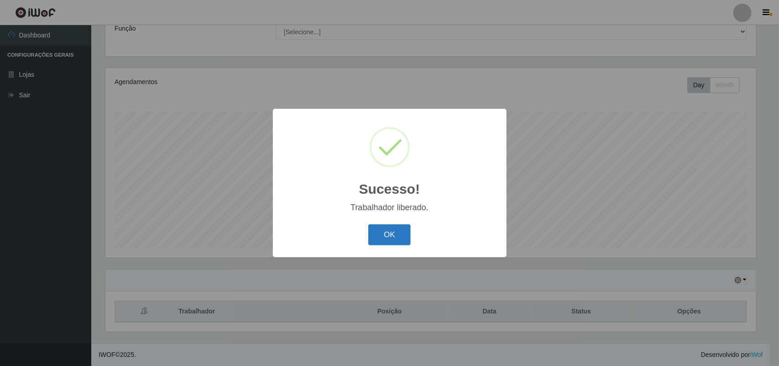
click at [389, 240] on button "OK" at bounding box center [389, 234] width 42 height 21
